Goal: Task Accomplishment & Management: Use online tool/utility

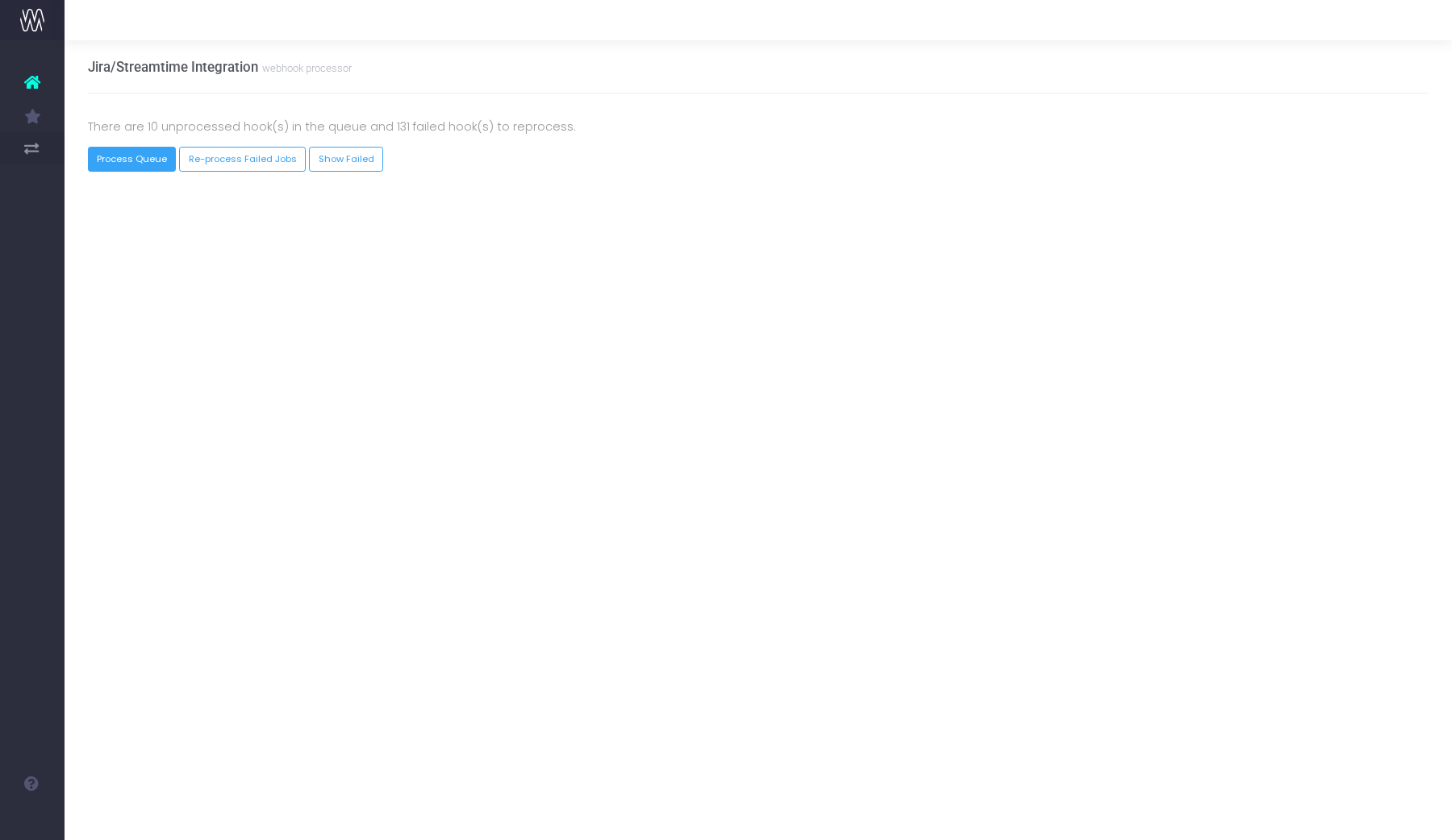
click at [109, 161] on button "Process Queue" at bounding box center [132, 159] width 89 height 25
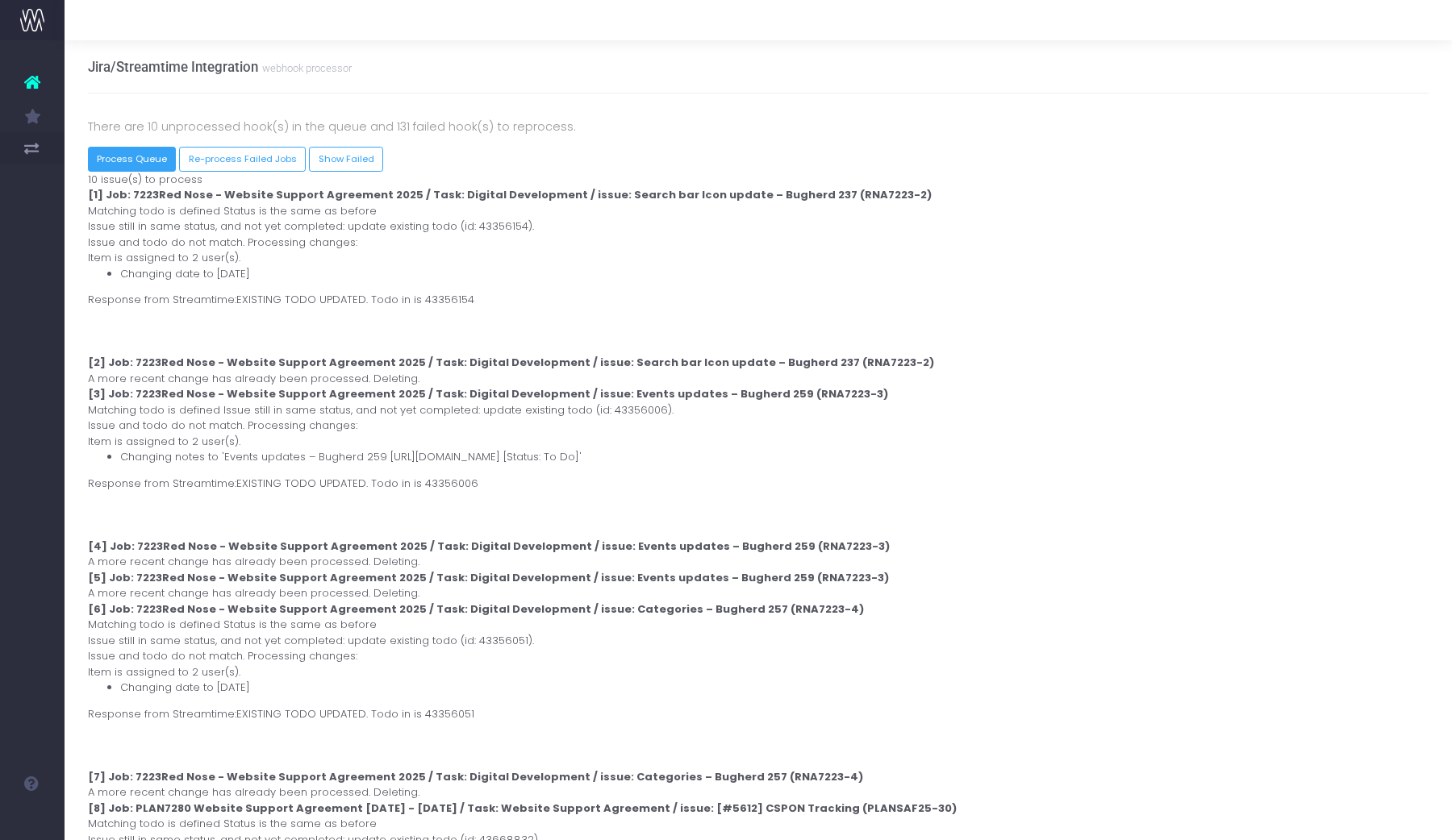
click at [109, 161] on button "Process Queue" at bounding box center [132, 159] width 89 height 25
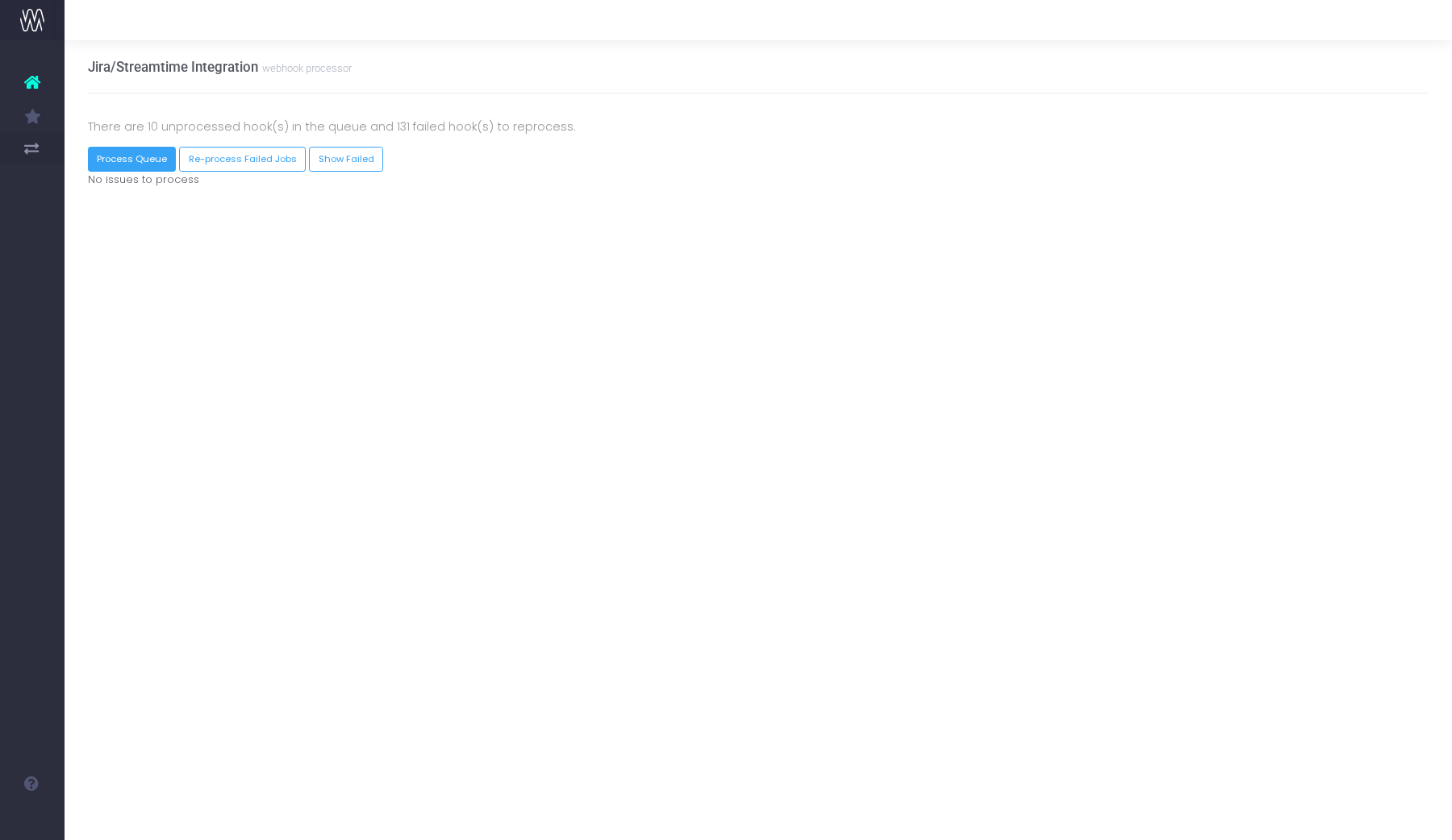
click at [109, 161] on button "Process Queue" at bounding box center [132, 159] width 89 height 25
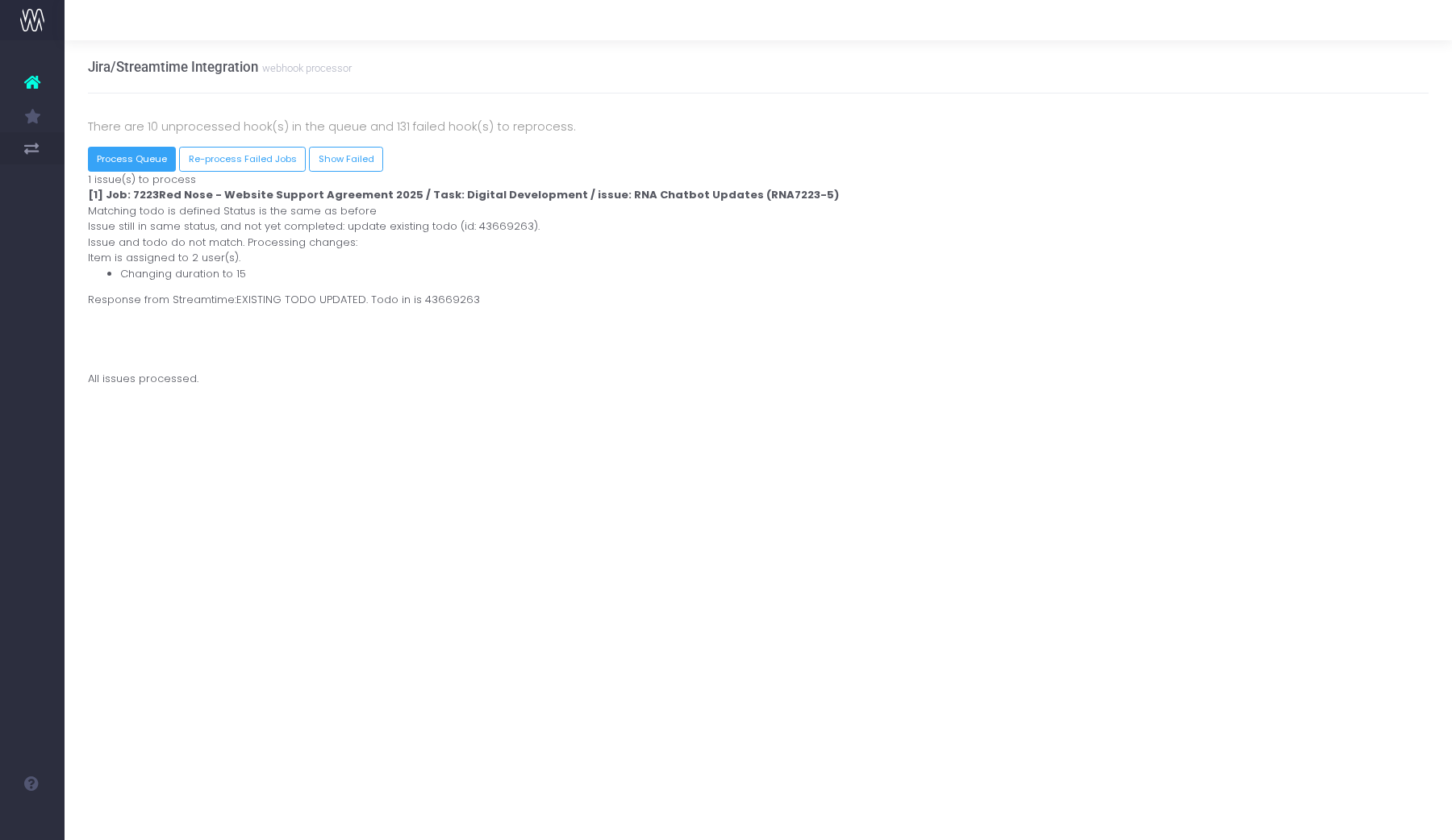
click at [144, 148] on button "Process Queue" at bounding box center [132, 159] width 89 height 25
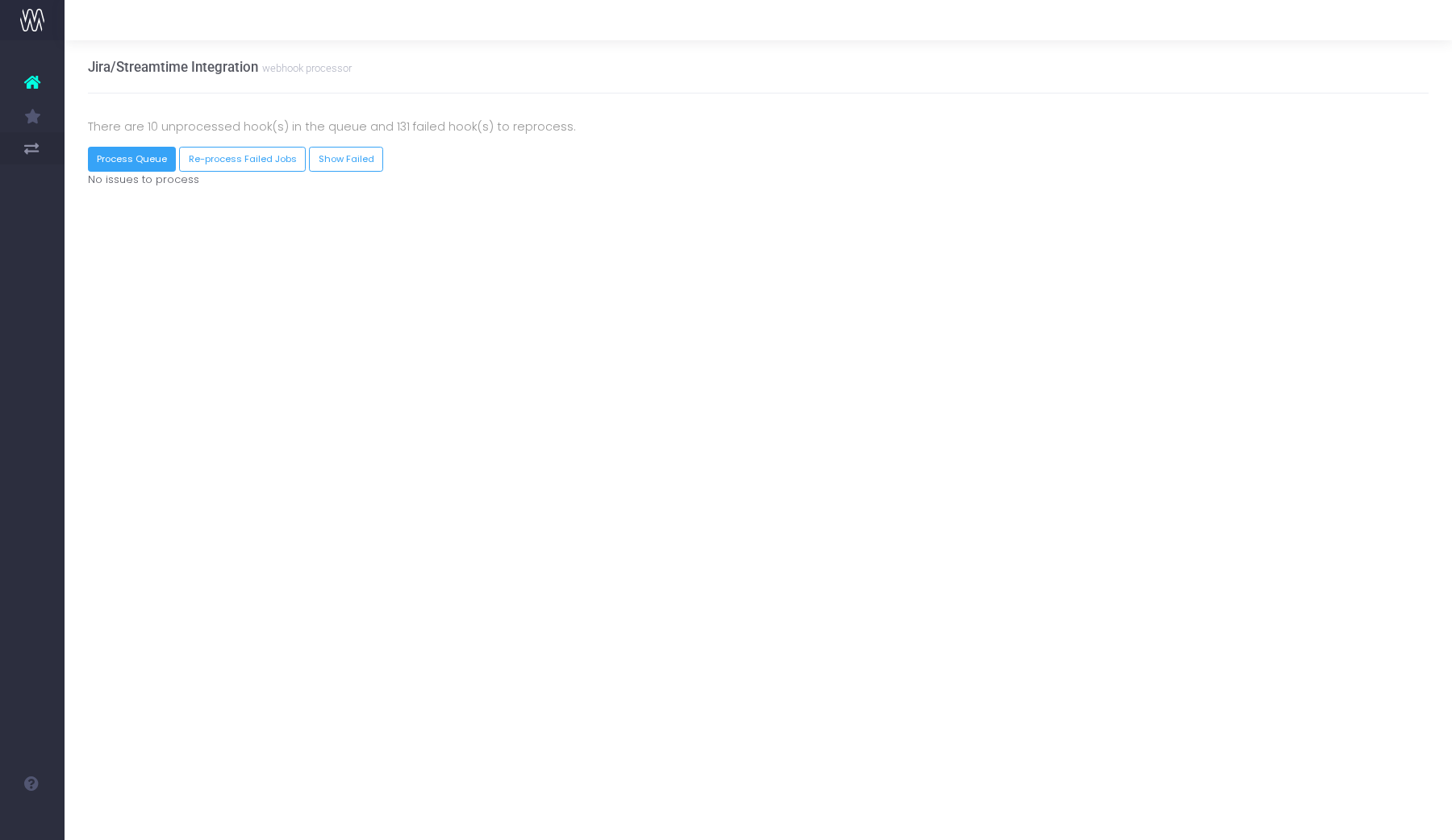
click at [144, 148] on button "Process Queue" at bounding box center [132, 159] width 89 height 25
click at [324, 94] on div "There are 10 unprocessed hook(s) in the queue and 131 failed hook(s) to reproce…" at bounding box center [758, 152] width 1341 height 117
click at [133, 163] on button "Process Queue" at bounding box center [132, 159] width 89 height 25
click at [151, 159] on button "Process Queue" at bounding box center [132, 159] width 89 height 25
click at [118, 165] on button "Process Queue" at bounding box center [132, 159] width 89 height 25
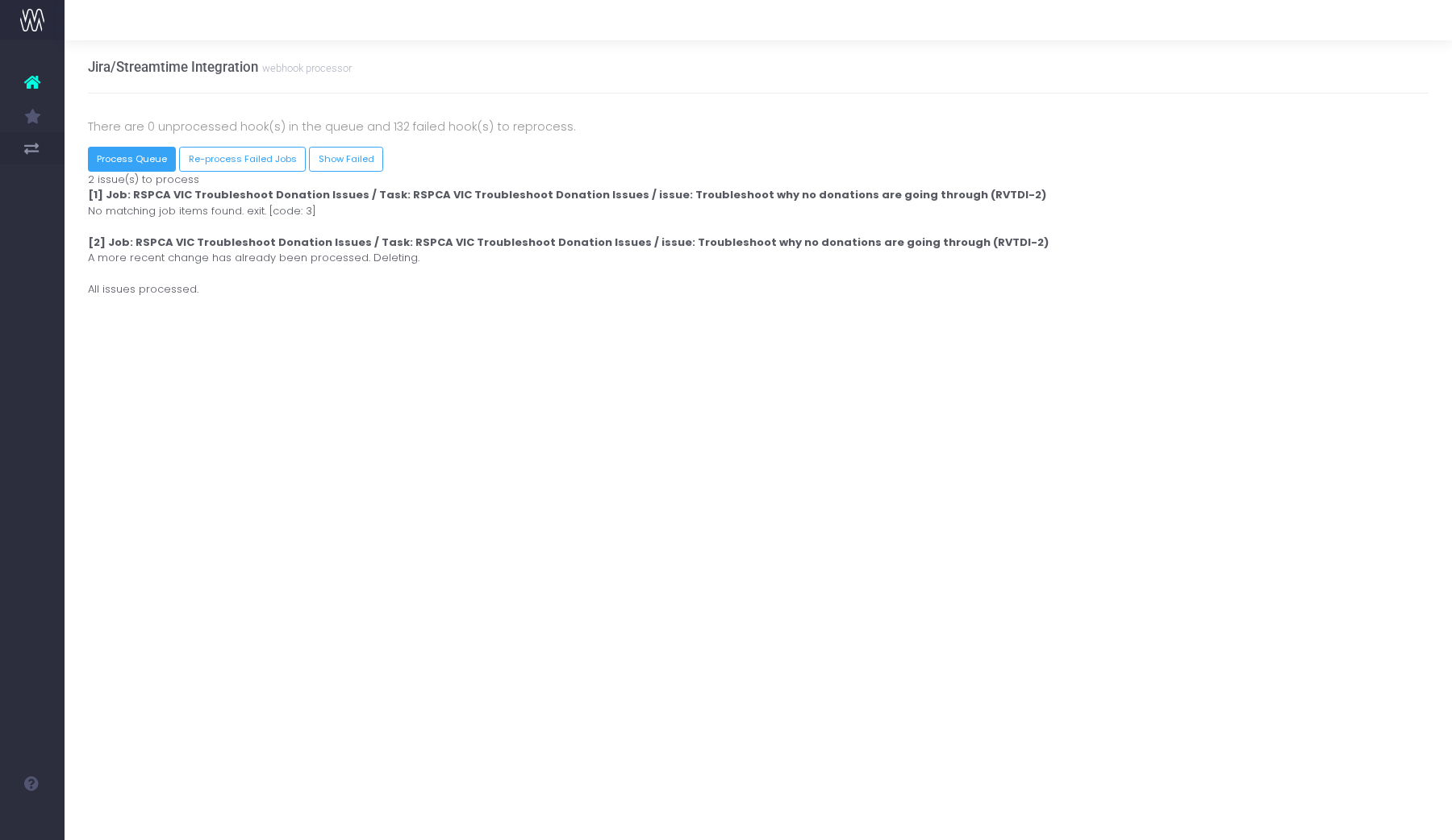
click at [142, 159] on button "Process Queue" at bounding box center [132, 159] width 89 height 25
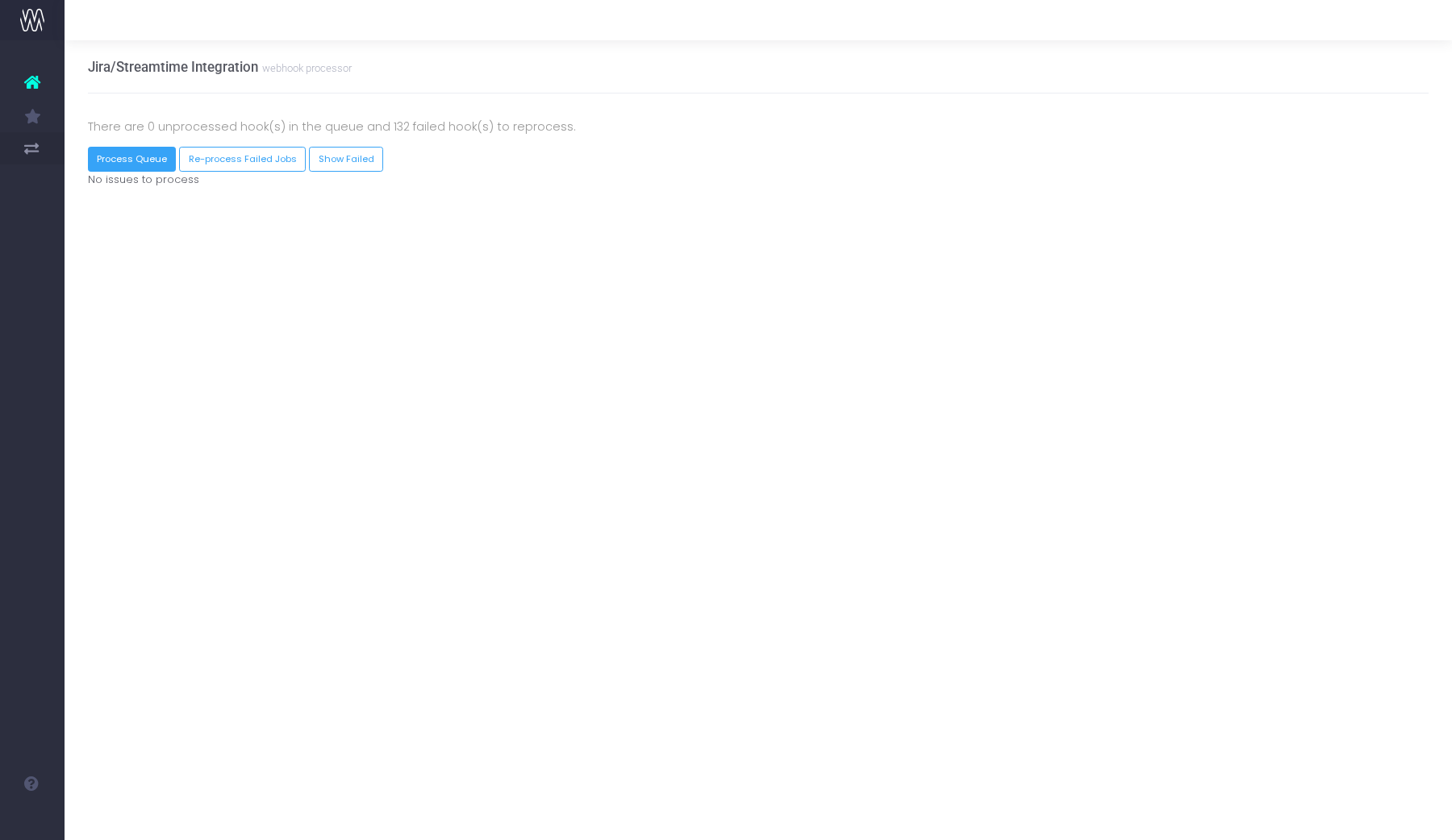
click at [140, 154] on button "Process Queue" at bounding box center [132, 159] width 89 height 25
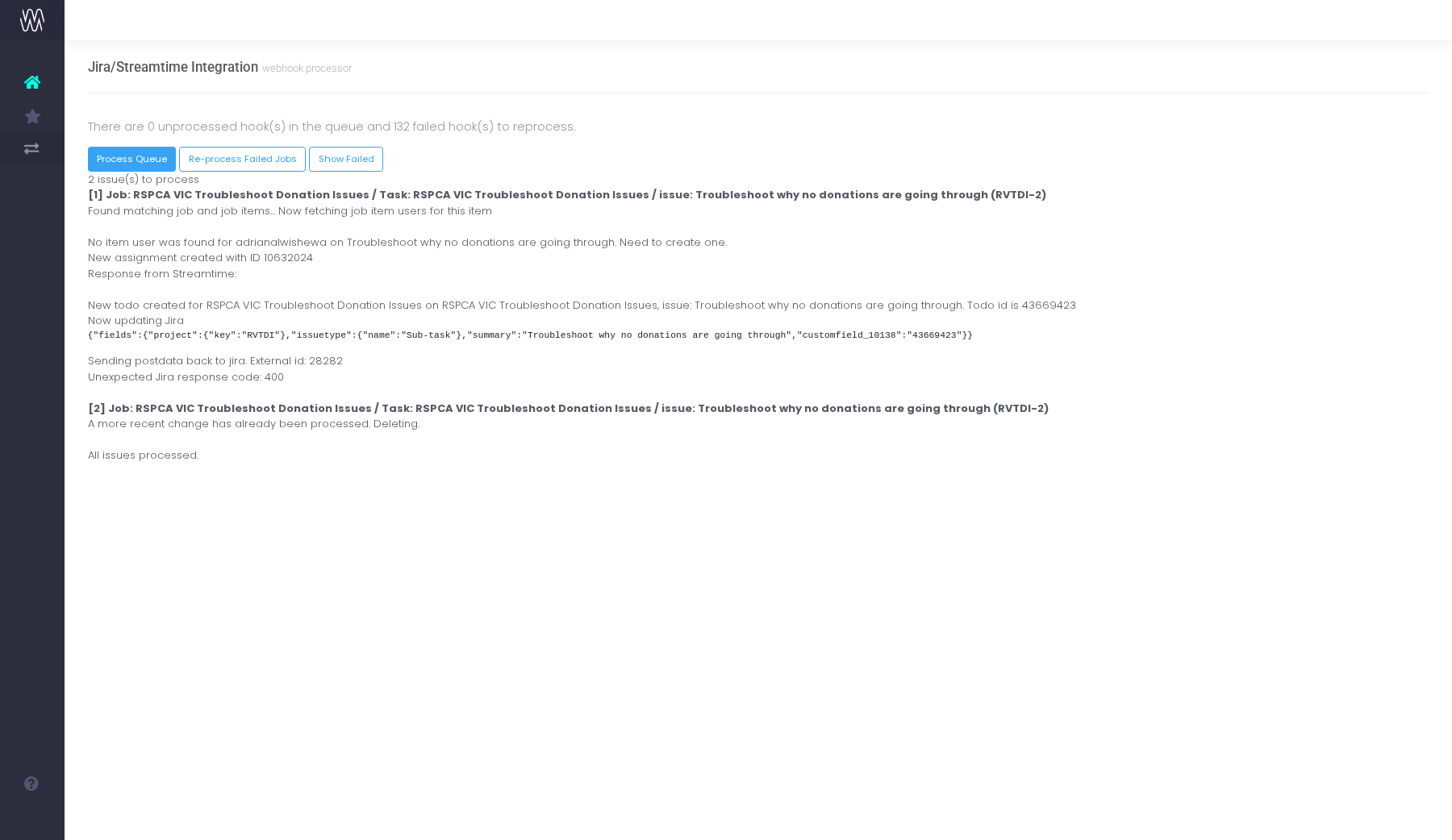
click at [140, 154] on button "Process Queue" at bounding box center [132, 159] width 89 height 25
